Goal: Check status

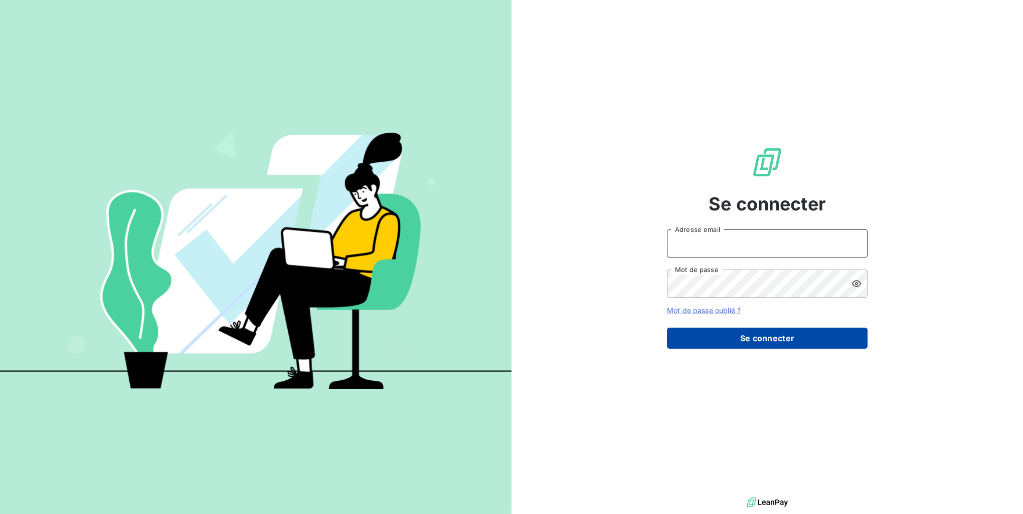
type input "m.lguirri@tss-vms.com"
click at [766, 332] on button "Se connecter" at bounding box center [767, 338] width 201 height 21
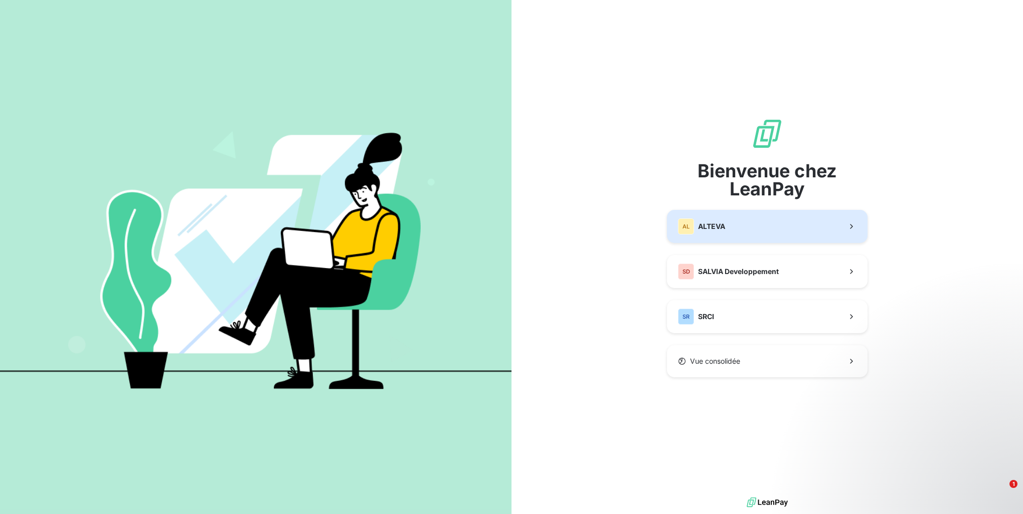
click at [763, 229] on button "AL ALTEVA" at bounding box center [767, 226] width 201 height 33
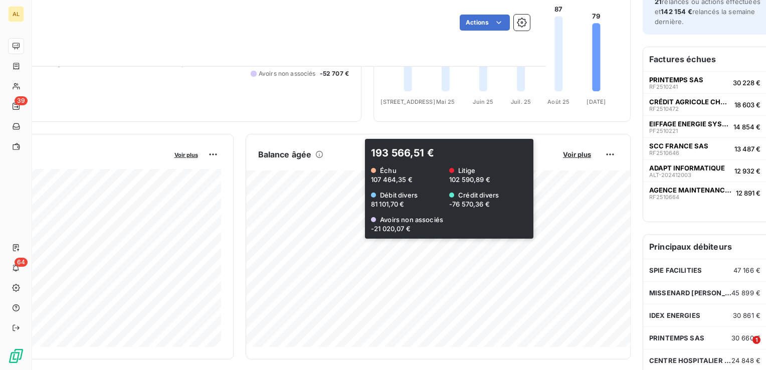
scroll to position [201, 220]
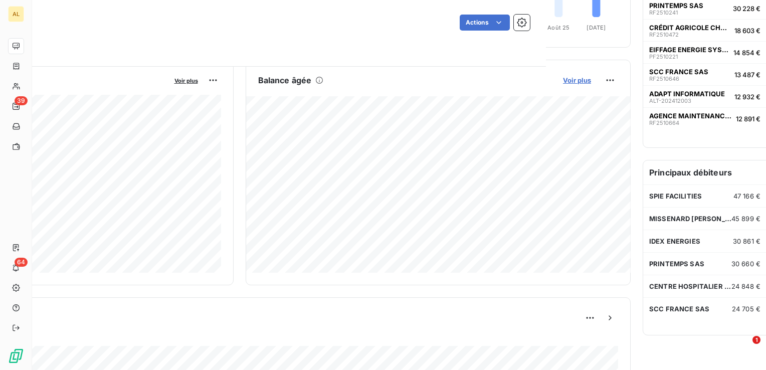
click at [577, 79] on span "Voir plus" at bounding box center [577, 80] width 28 height 8
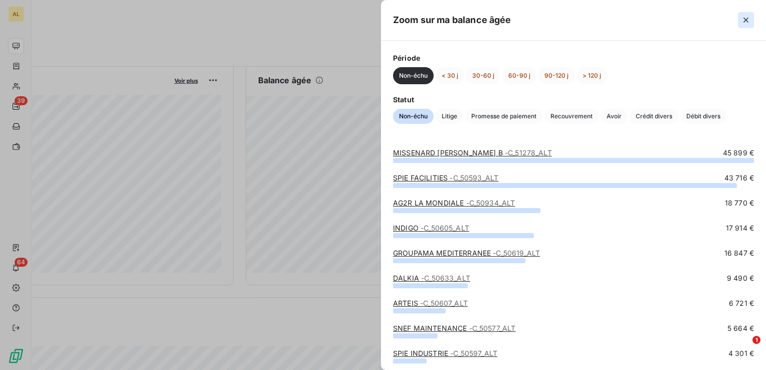
click at [747, 21] on icon "button" at bounding box center [746, 20] width 5 height 5
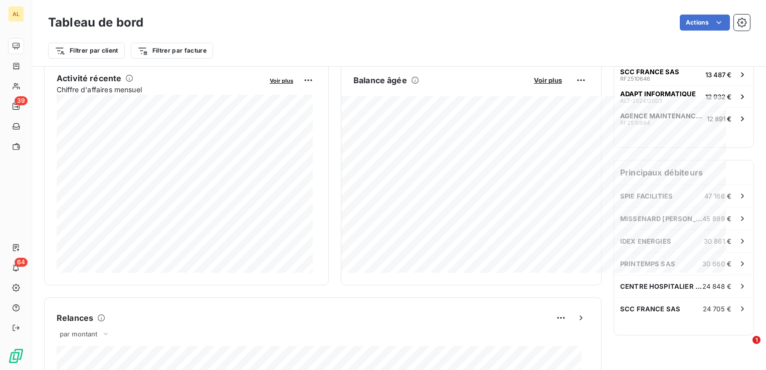
scroll to position [206, 0]
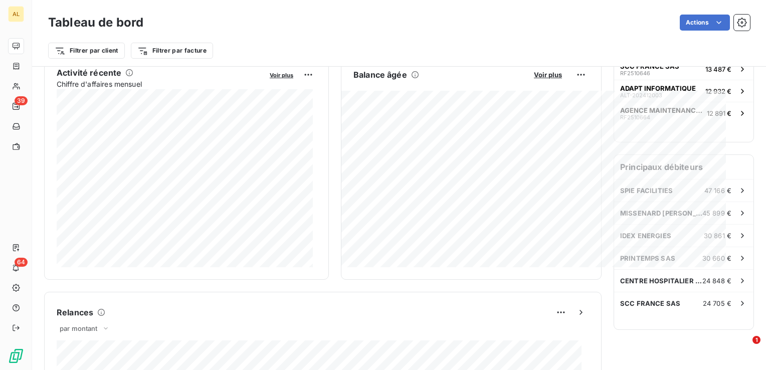
click at [582, 40] on div "Filtrer par client Filtrer par facture" at bounding box center [399, 46] width 702 height 27
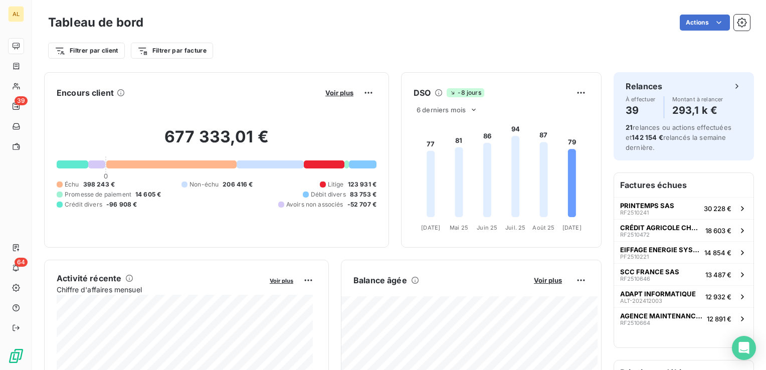
click at [404, 247] on div "DSO -8 jours 6 derniers mois 77 81 86 94 87 79 [DATE] Avr. [DATE] Mai [DATE] Ju…" at bounding box center [501, 159] width 201 height 175
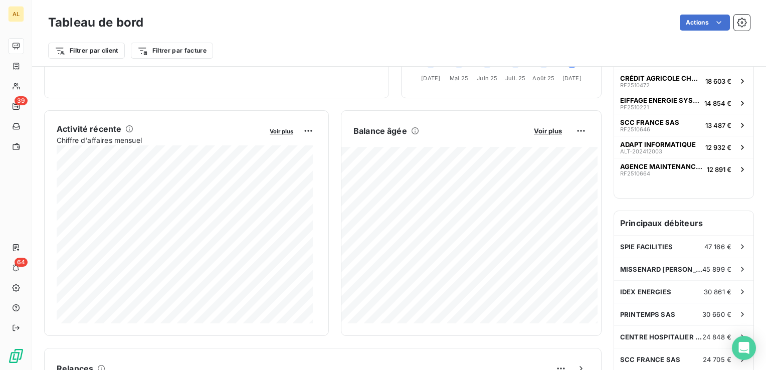
scroll to position [151, 0]
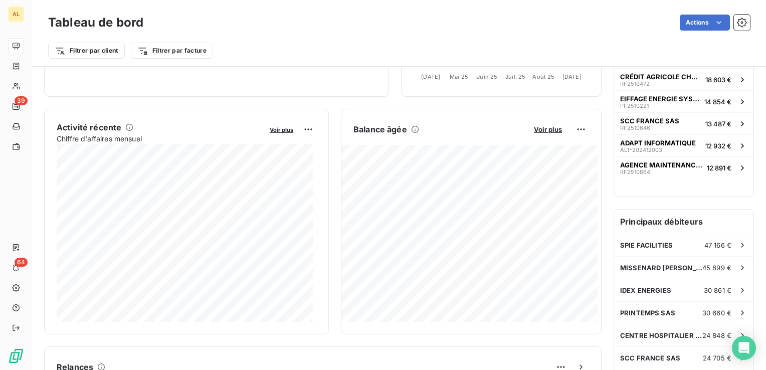
click at [327, 101] on div "Encours client Voir plus 677 333,01 € 0 Échu 398 243 € Non-échu 206 416 € Litig…" at bounding box center [323, 365] width 558 height 888
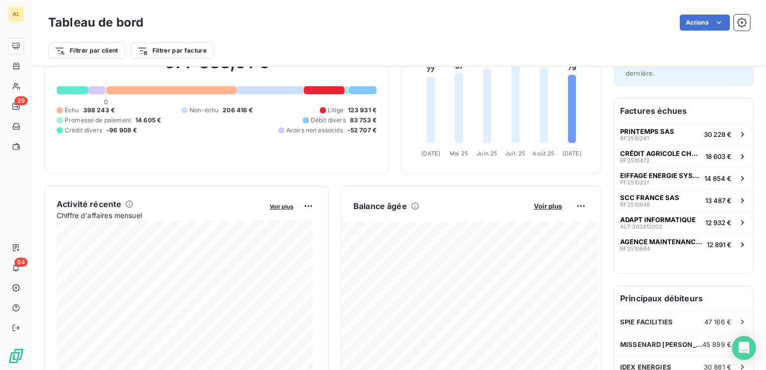
scroll to position [0, 0]
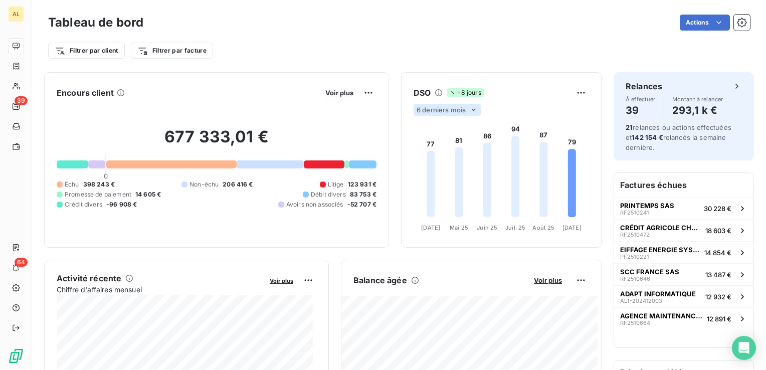
click at [470, 108] on icon at bounding box center [474, 110] width 8 height 8
click at [422, 147] on div at bounding box center [427, 149] width 10 height 10
